Goal: Task Accomplishment & Management: Manage account settings

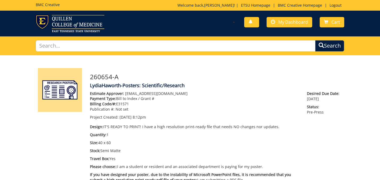
scroll to position [37, 0]
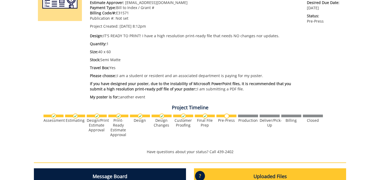
scroll to position [87, 0]
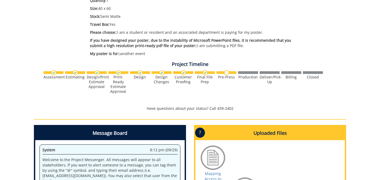
scroll to position [139, 0]
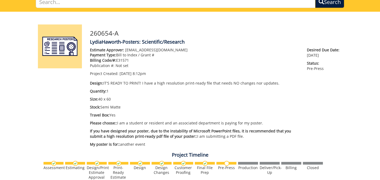
scroll to position [45, 0]
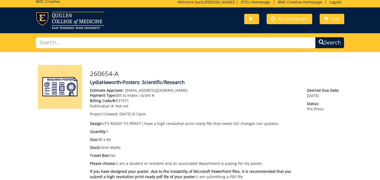
scroll to position [3, 0]
